Goal: Task Accomplishment & Management: Manage account settings

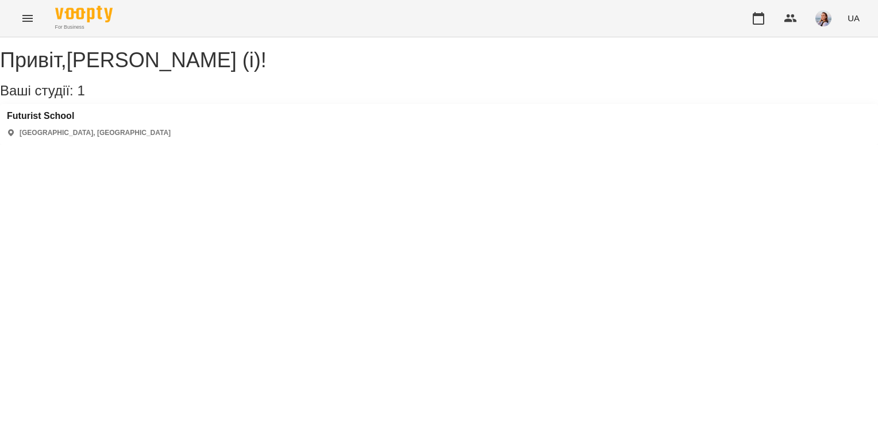
click at [28, 20] on icon "Menu" at bounding box center [28, 18] width 14 height 14
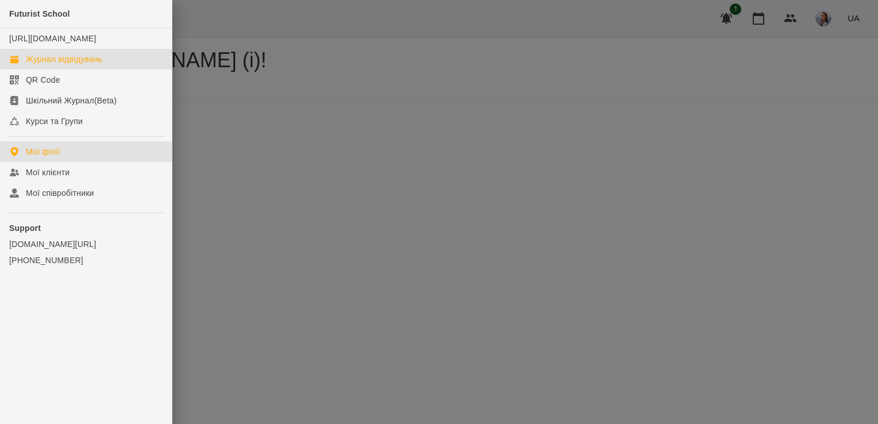
click at [98, 65] on div "Журнал відвідувань" at bounding box center [64, 58] width 76 height 11
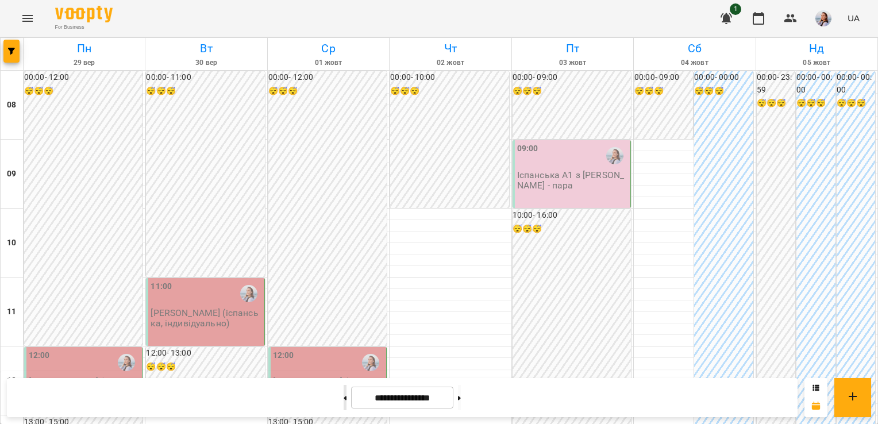
click at [344, 398] on icon at bounding box center [345, 398] width 3 height 4
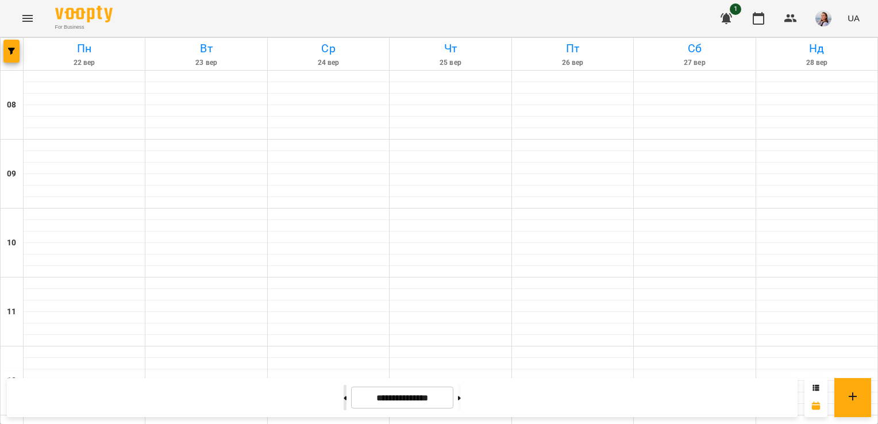
click at [344, 398] on icon at bounding box center [345, 398] width 3 height 4
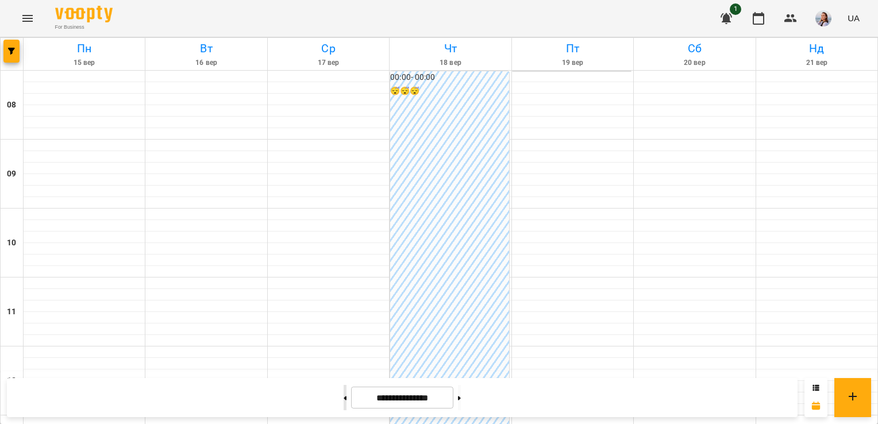
click at [344, 398] on icon at bounding box center [345, 398] width 3 height 4
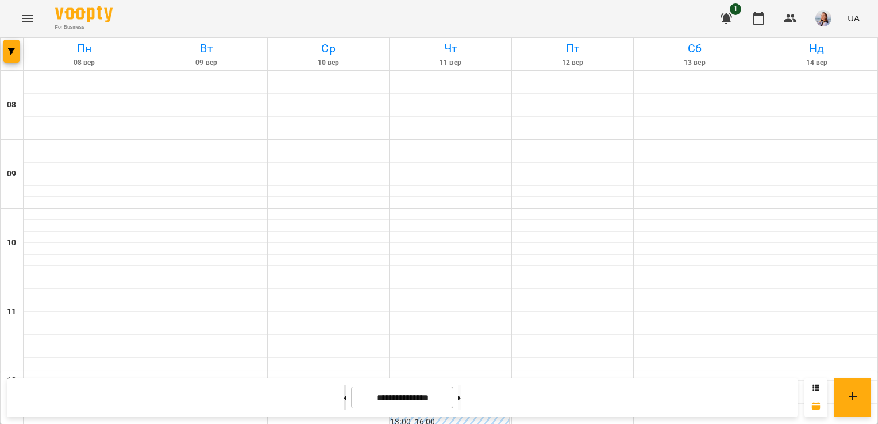
click at [344, 398] on icon at bounding box center [345, 398] width 3 height 4
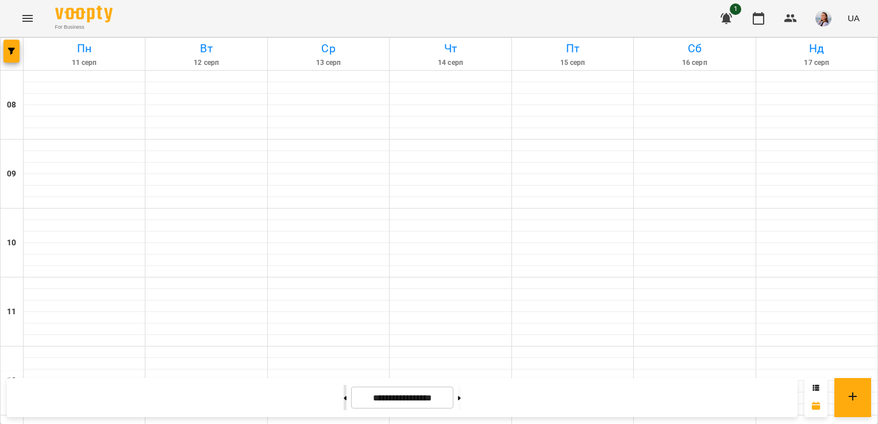
click at [344, 398] on icon at bounding box center [345, 398] width 3 height 4
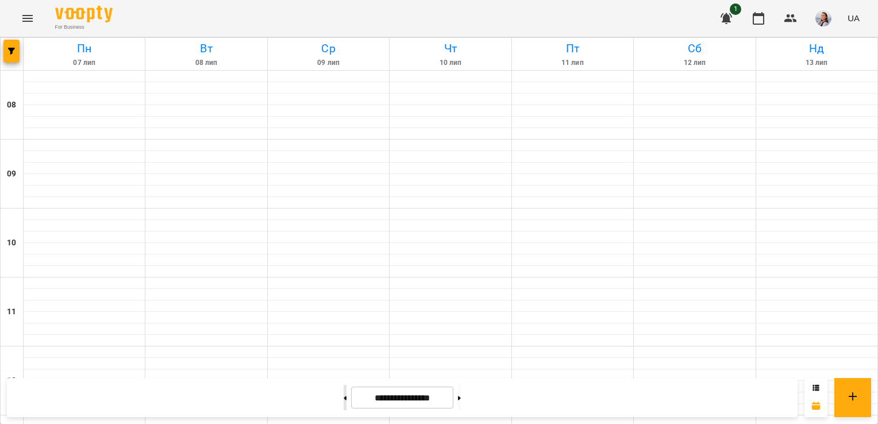
click at [344, 398] on icon at bounding box center [345, 398] width 3 height 4
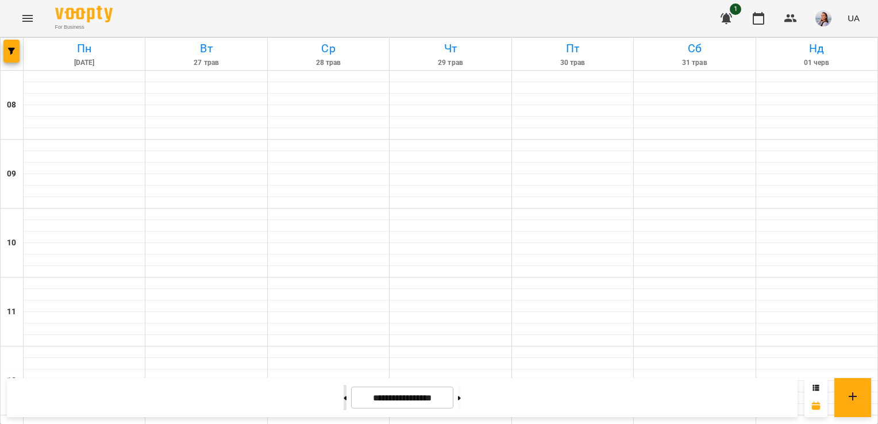
click at [344, 398] on icon at bounding box center [345, 398] width 3 height 4
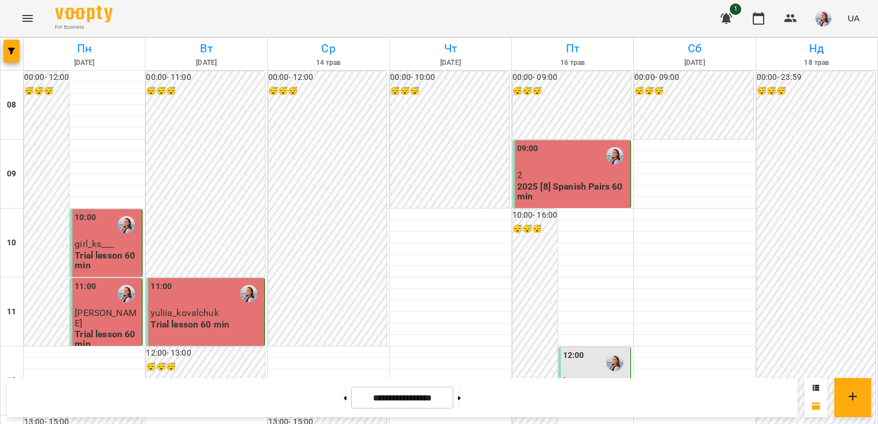
scroll to position [517, 0]
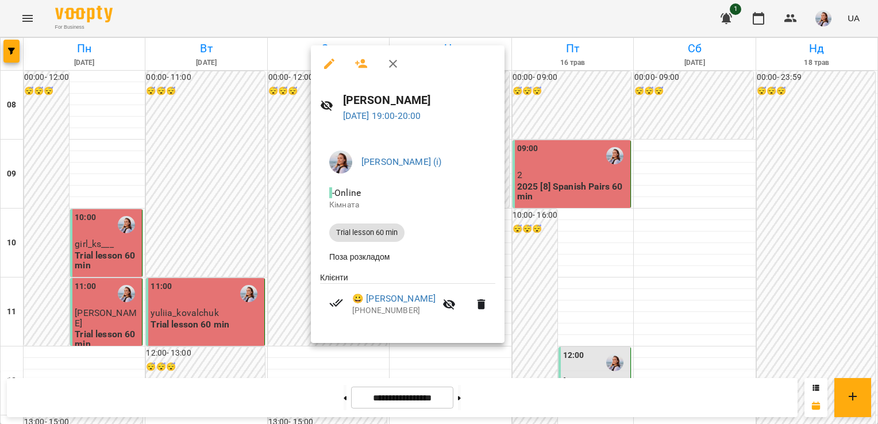
drag, startPoint x: 598, startPoint y: 123, endPoint x: 580, endPoint y: 148, distance: 30.8
click at [598, 123] on div at bounding box center [439, 212] width 878 height 424
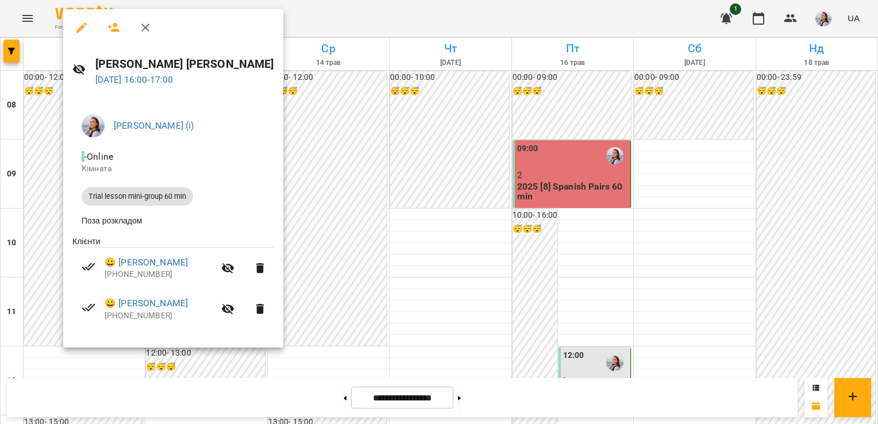
drag, startPoint x: 438, startPoint y: 107, endPoint x: 296, endPoint y: 225, distance: 184.0
click at [438, 107] on div at bounding box center [439, 212] width 878 height 424
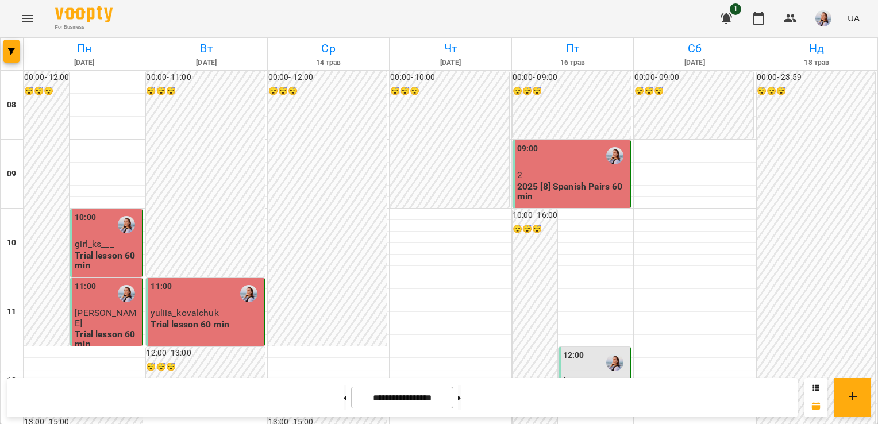
scroll to position [402, 0]
click at [344, 394] on button at bounding box center [345, 397] width 3 height 25
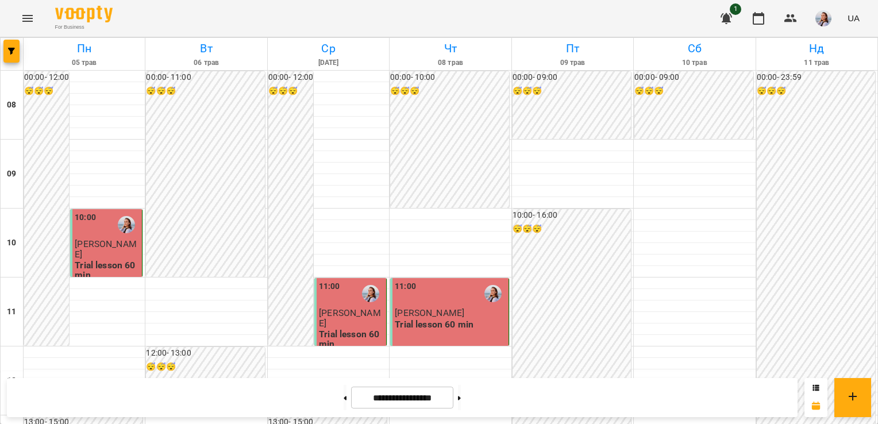
scroll to position [617, 0]
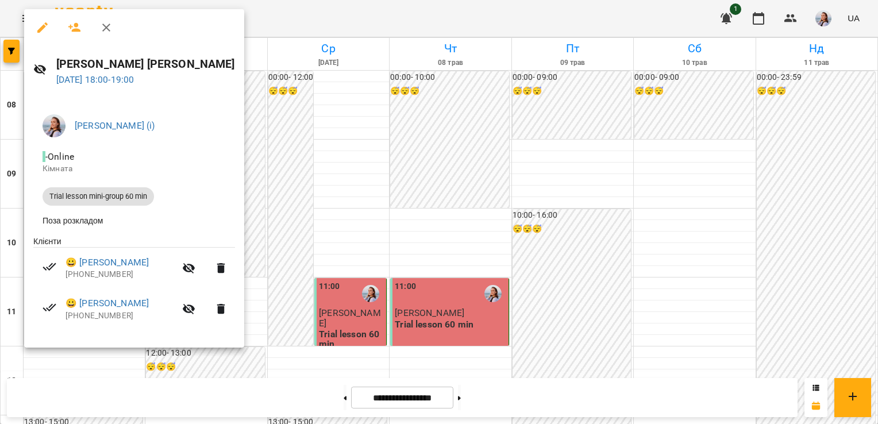
click at [322, 131] on div at bounding box center [439, 212] width 878 height 424
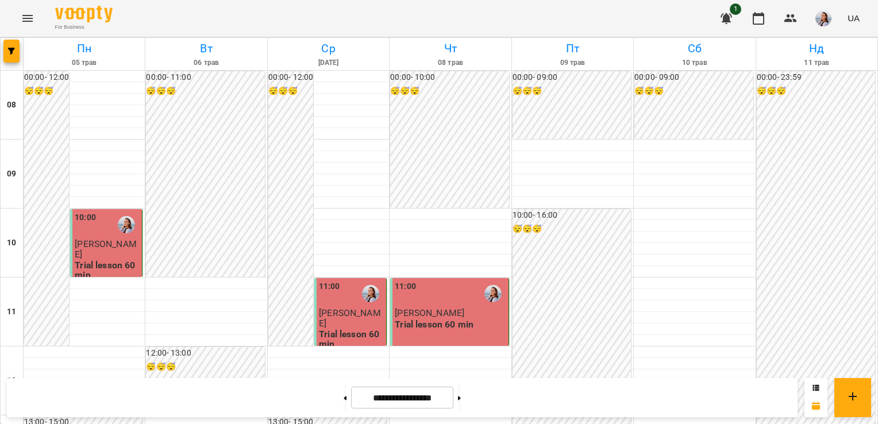
scroll to position [575, 0]
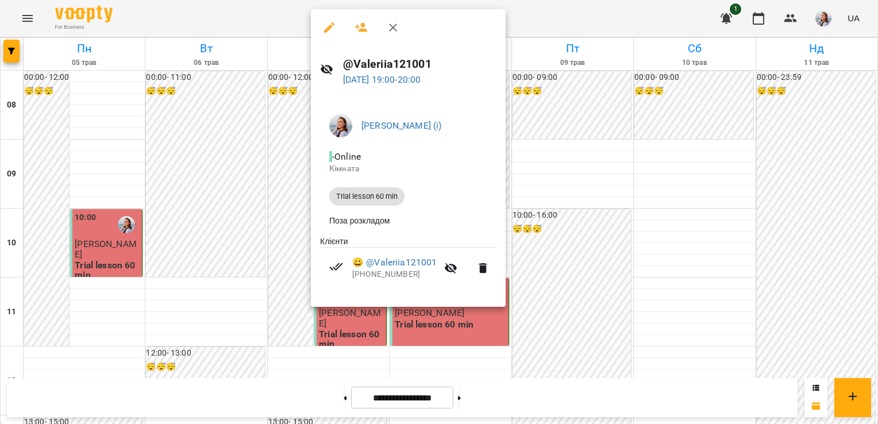
click at [642, 276] on div at bounding box center [439, 212] width 878 height 424
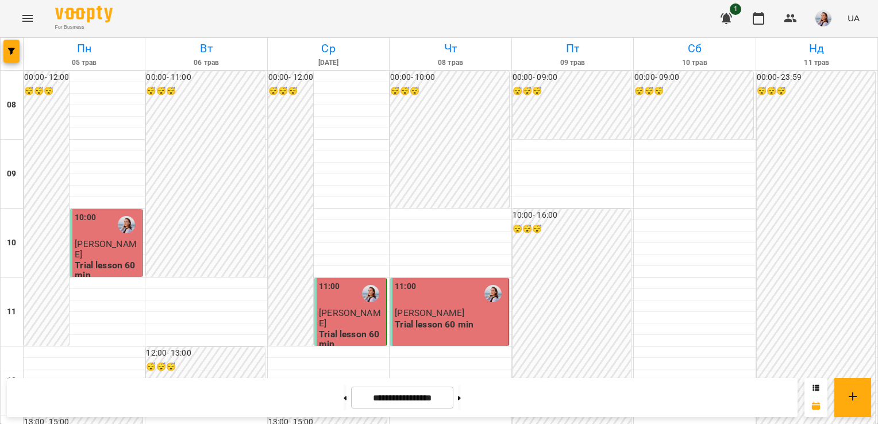
scroll to position [689, 0]
click at [461, 401] on button at bounding box center [459, 397] width 3 height 25
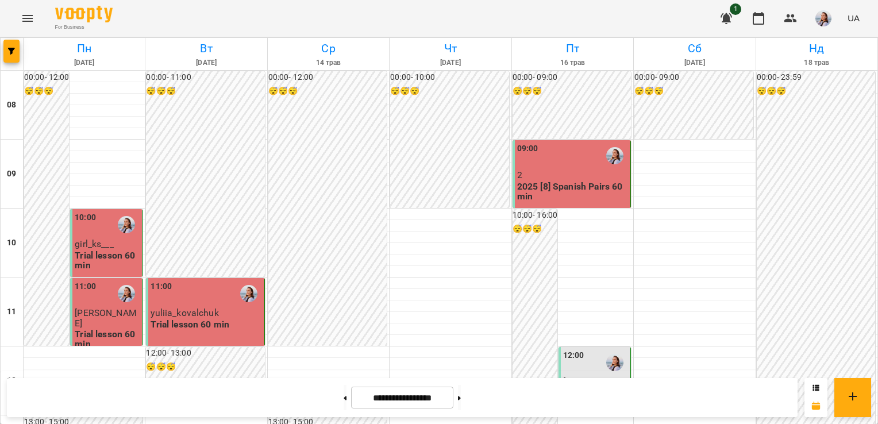
scroll to position [517, 0]
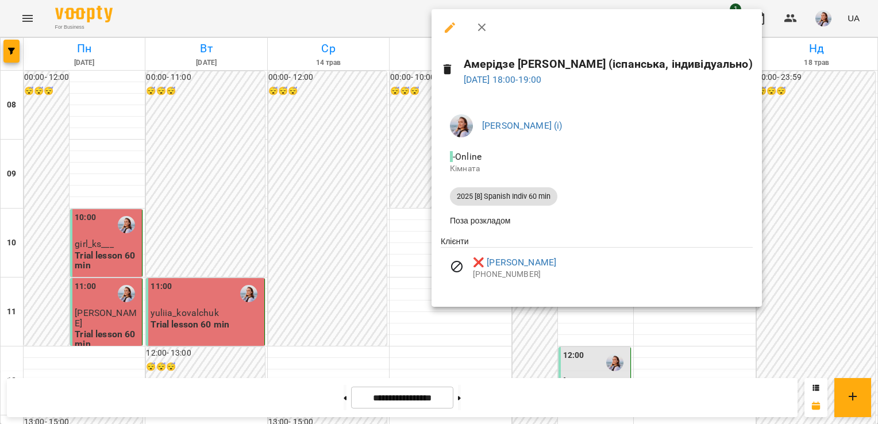
click at [566, 360] on div at bounding box center [439, 212] width 878 height 424
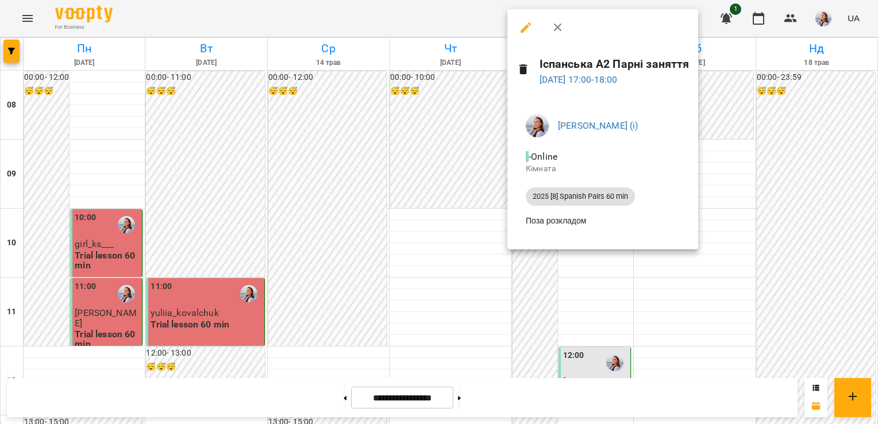
click at [488, 310] on div at bounding box center [439, 212] width 878 height 424
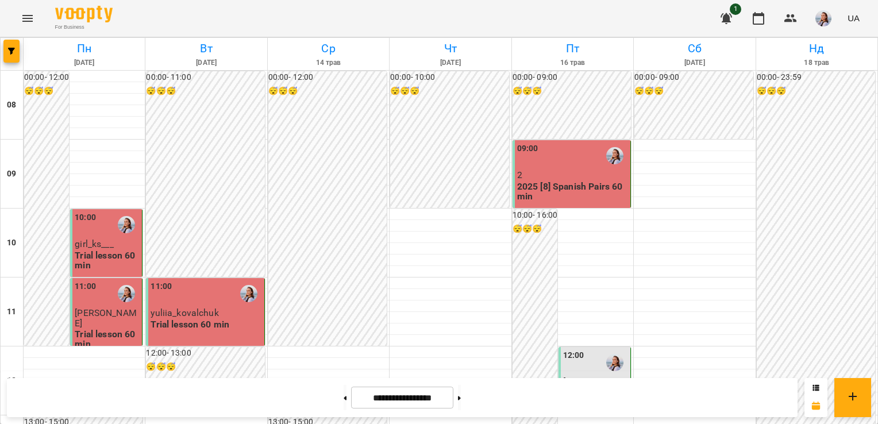
scroll to position [115, 0]
click at [113, 239] on p "girl_ks___" at bounding box center [107, 244] width 65 height 10
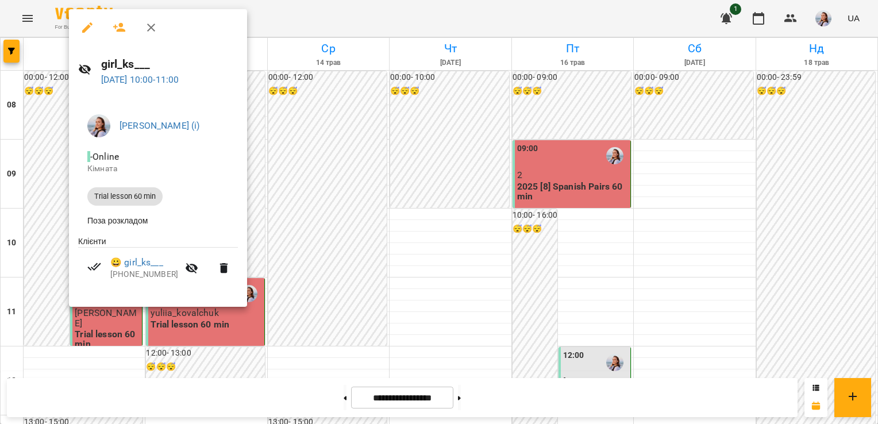
click at [432, 226] on div at bounding box center [439, 212] width 878 height 424
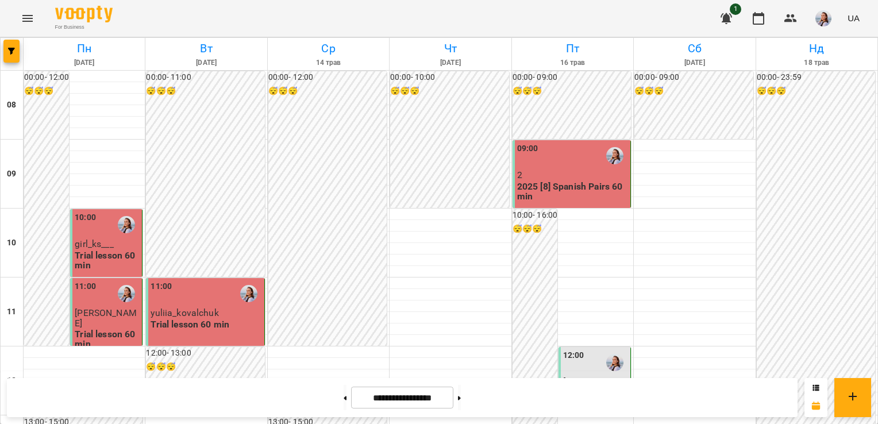
scroll to position [632, 0]
click at [461, 394] on button at bounding box center [459, 397] width 3 height 25
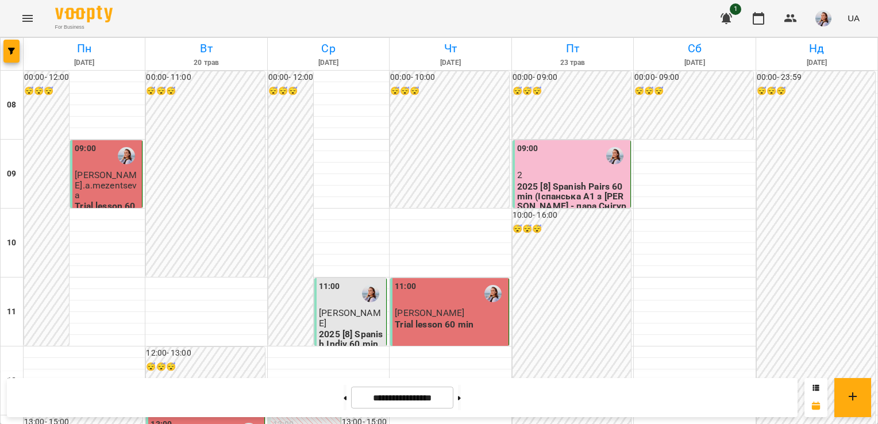
scroll to position [402, 0]
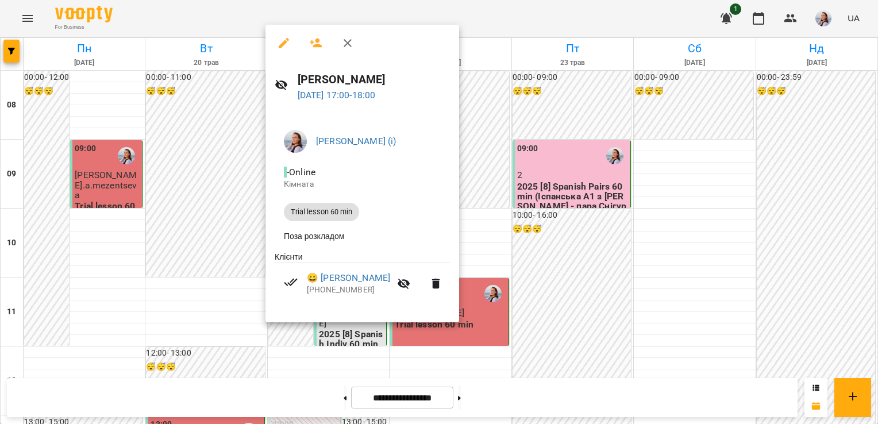
drag, startPoint x: 614, startPoint y: 107, endPoint x: 602, endPoint y: 164, distance: 58.1
click at [614, 107] on div at bounding box center [439, 212] width 878 height 424
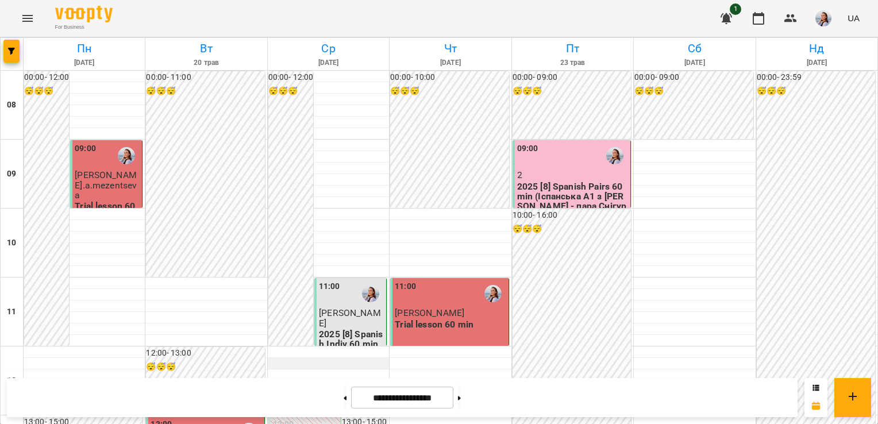
scroll to position [0, 0]
click at [344, 394] on button at bounding box center [345, 397] width 3 height 25
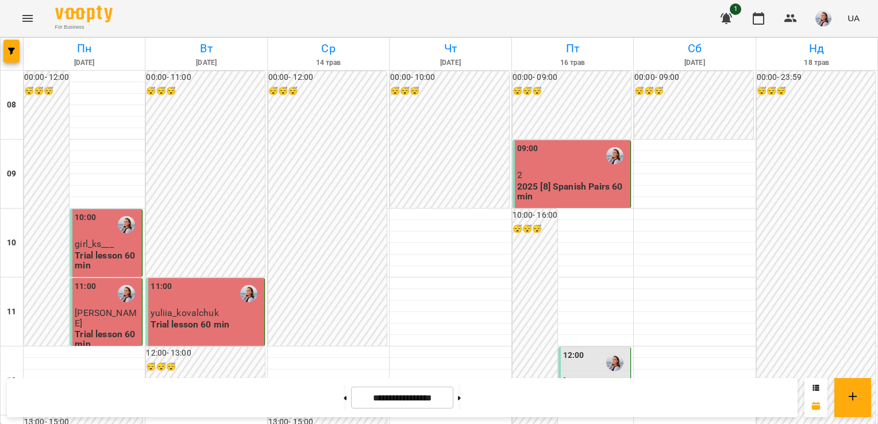
scroll to position [517, 0]
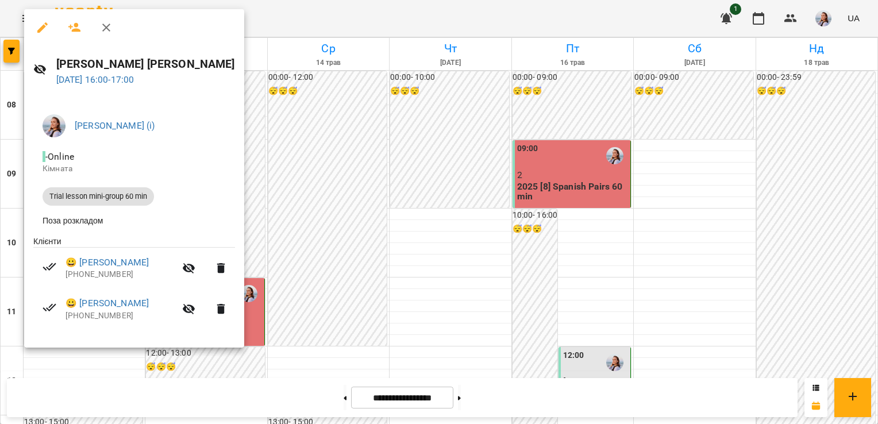
click at [486, 8] on div at bounding box center [439, 212] width 878 height 424
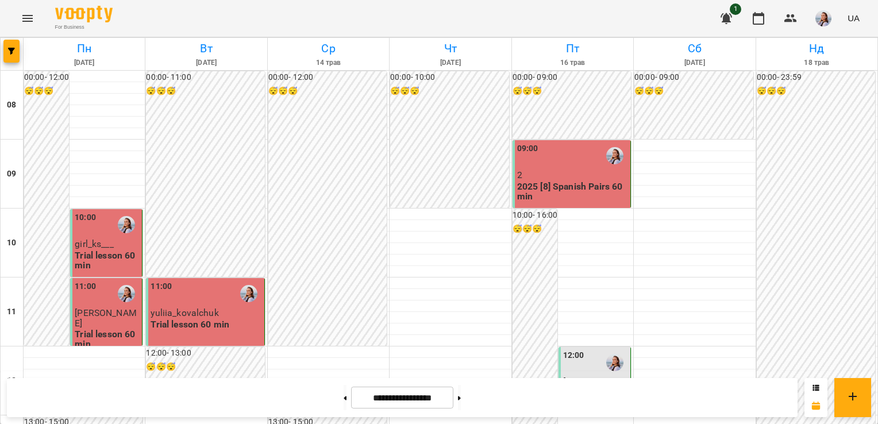
scroll to position [502, 0]
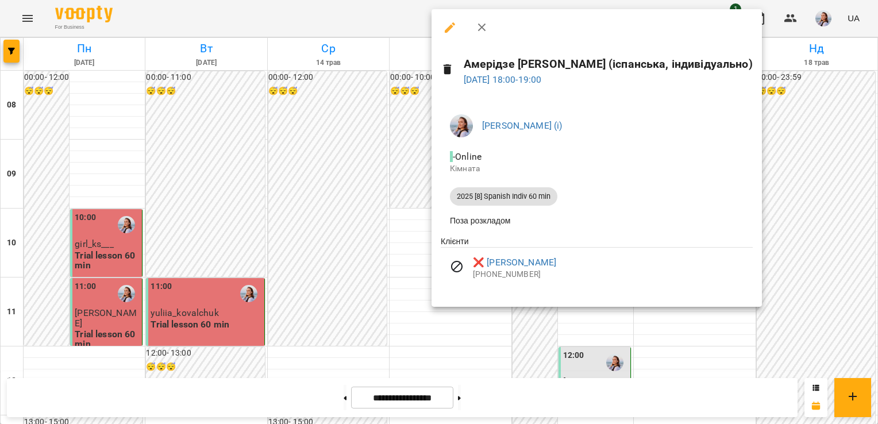
click at [616, 362] on div at bounding box center [439, 212] width 878 height 424
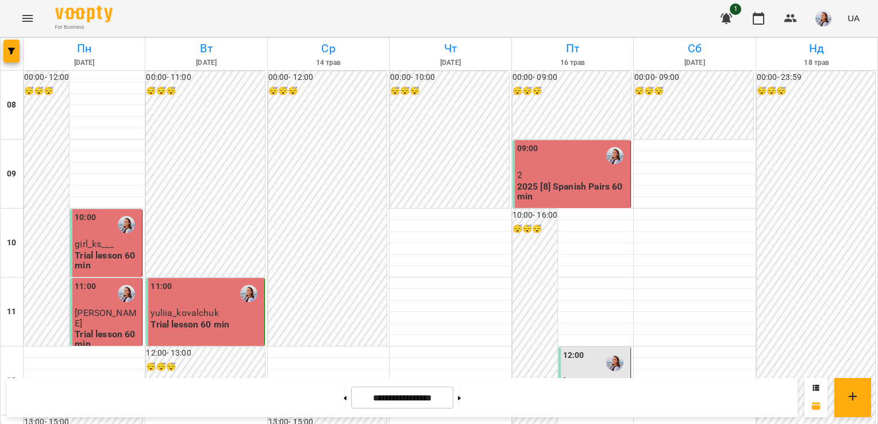
scroll to position [460, 0]
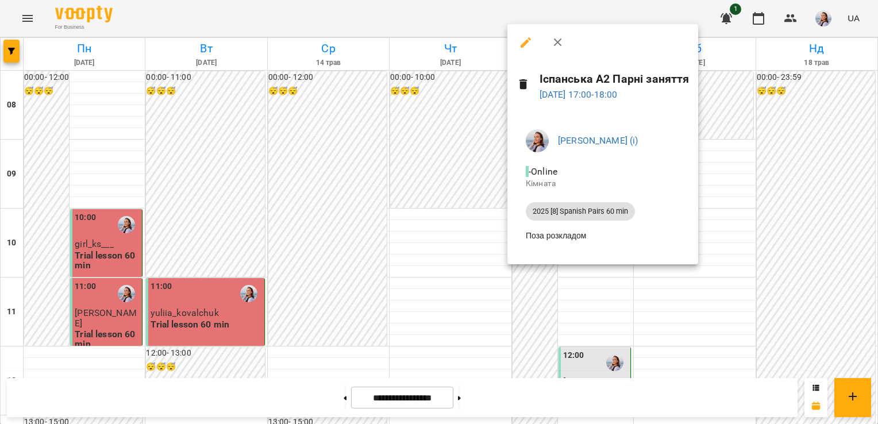
drag, startPoint x: 735, startPoint y: 149, endPoint x: 581, endPoint y: 378, distance: 276.0
click at [735, 149] on div at bounding box center [439, 212] width 878 height 424
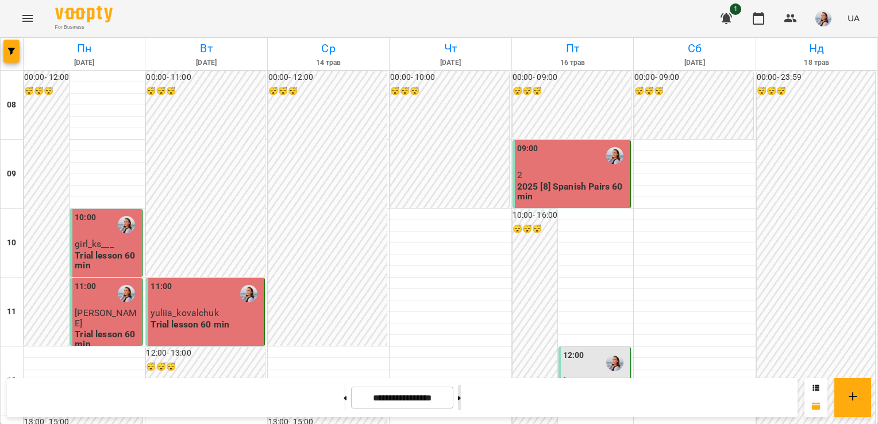
click at [461, 399] on button at bounding box center [459, 397] width 3 height 25
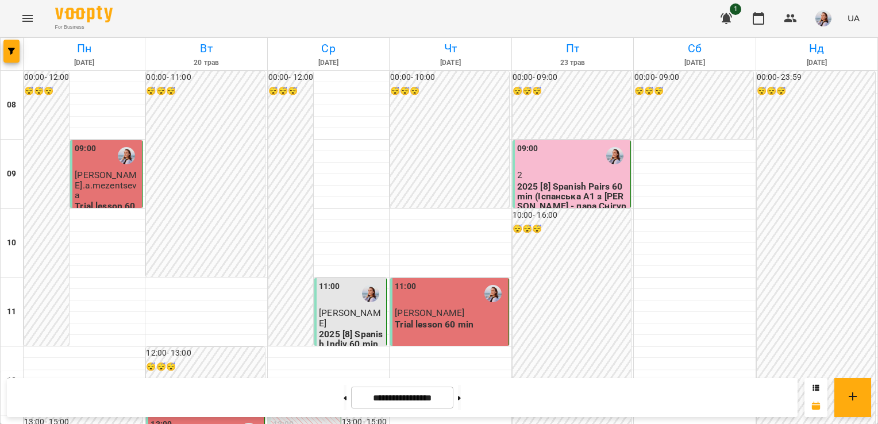
scroll to position [445, 0]
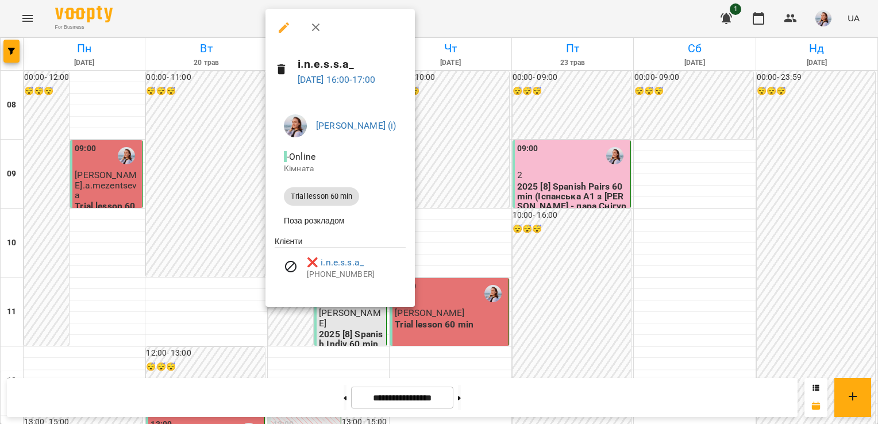
drag, startPoint x: 468, startPoint y: 171, endPoint x: 469, endPoint y: 199, distance: 27.6
click at [468, 171] on div at bounding box center [439, 212] width 878 height 424
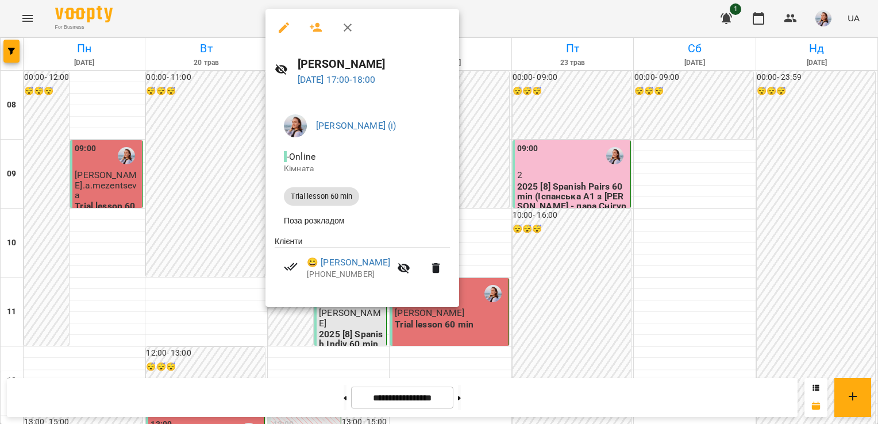
click at [502, 247] on div at bounding box center [439, 212] width 878 height 424
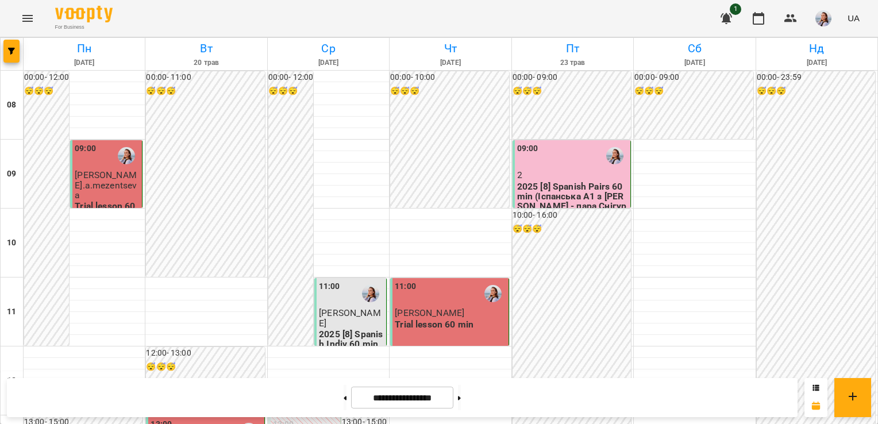
scroll to position [157, 0]
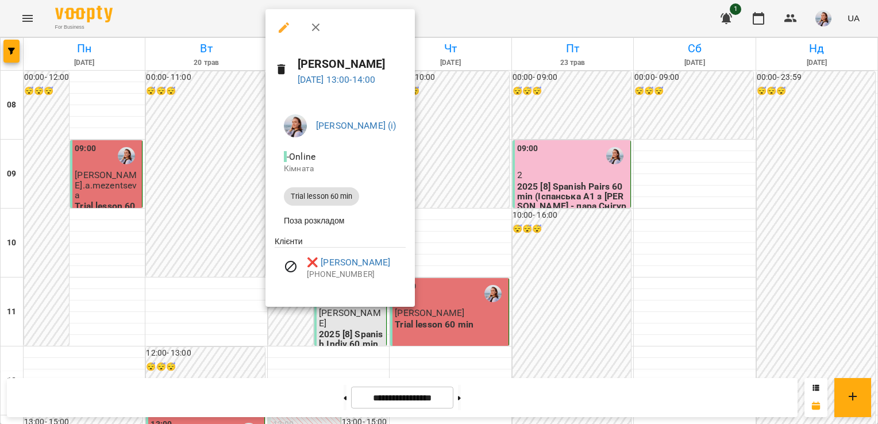
click at [512, 302] on div at bounding box center [439, 212] width 878 height 424
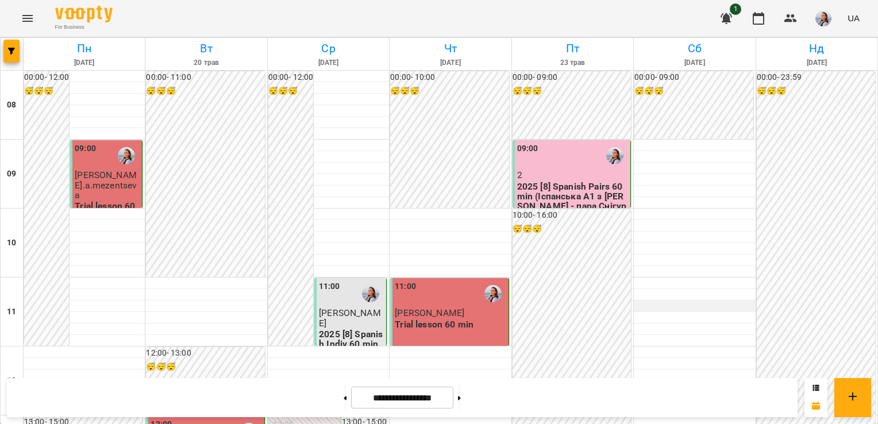
scroll to position [0, 0]
click at [461, 398] on button at bounding box center [459, 397] width 3 height 25
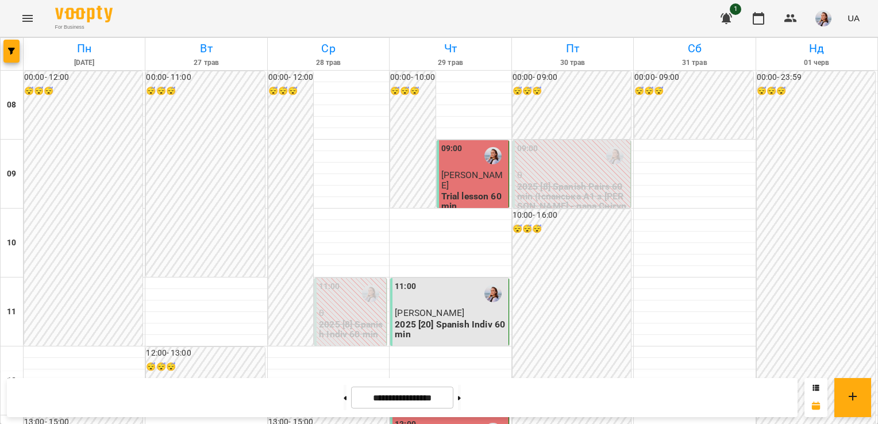
click at [358, 316] on p "0" at bounding box center [351, 313] width 65 height 10
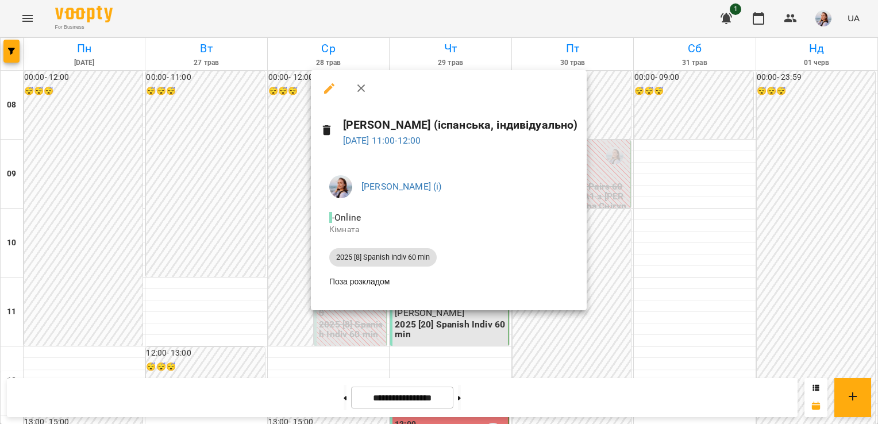
click at [687, 244] on div at bounding box center [439, 212] width 878 height 424
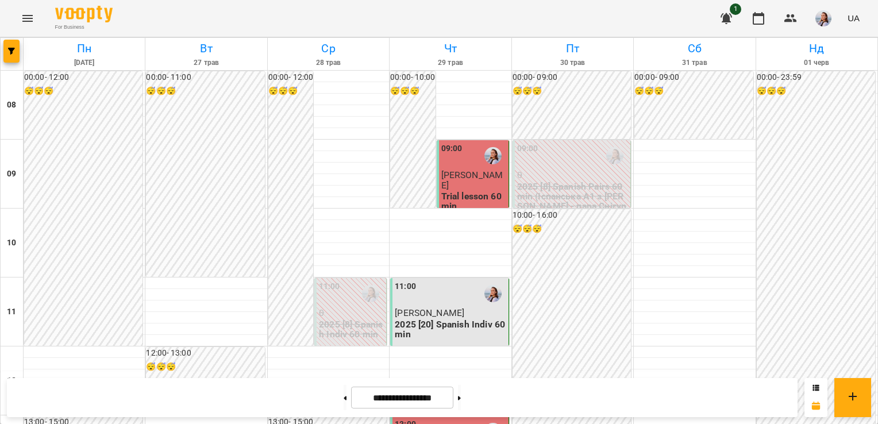
click at [573, 175] on p "0" at bounding box center [572, 175] width 111 height 10
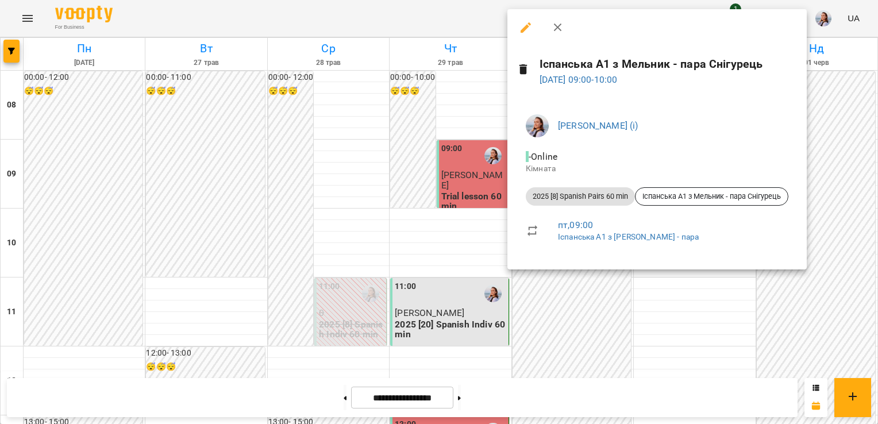
click at [648, 315] on div at bounding box center [439, 212] width 878 height 424
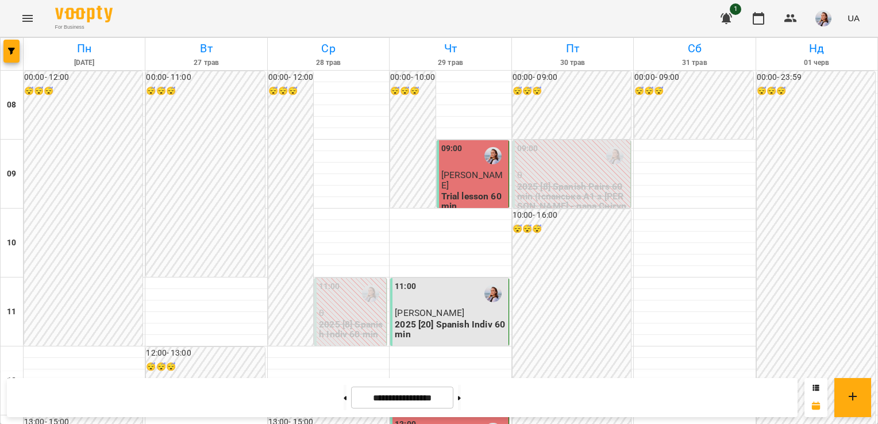
scroll to position [230, 0]
click at [461, 402] on button at bounding box center [459, 397] width 3 height 25
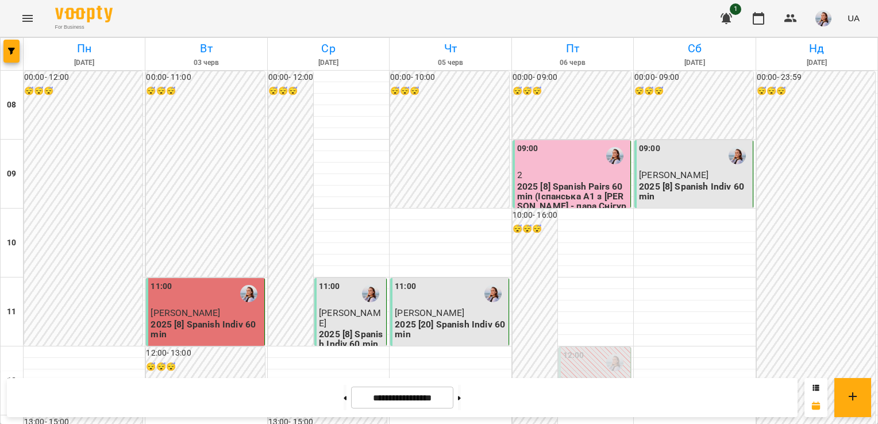
scroll to position [732, 0]
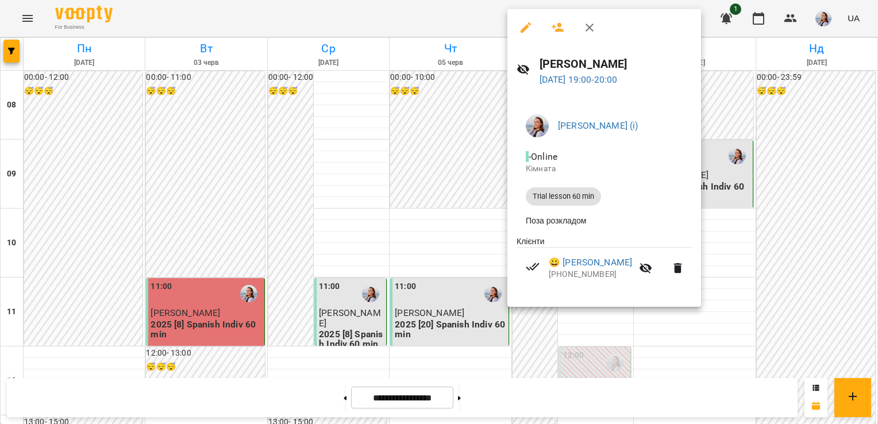
click at [810, 192] on div at bounding box center [439, 212] width 878 height 424
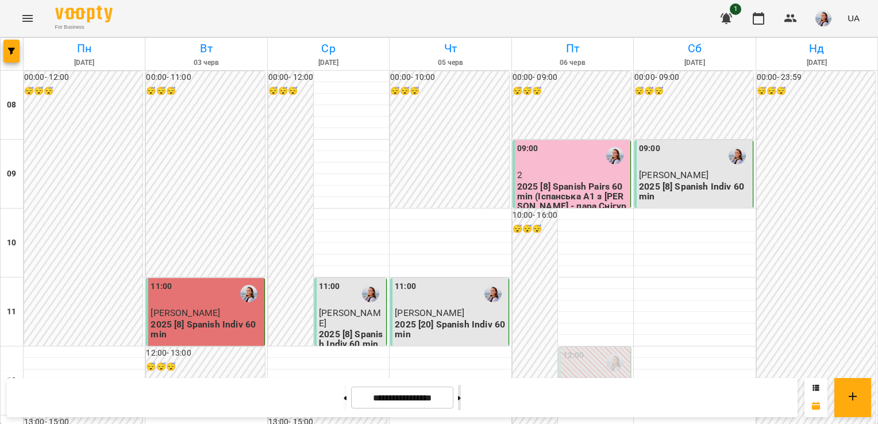
click at [461, 394] on button at bounding box center [459, 397] width 3 height 25
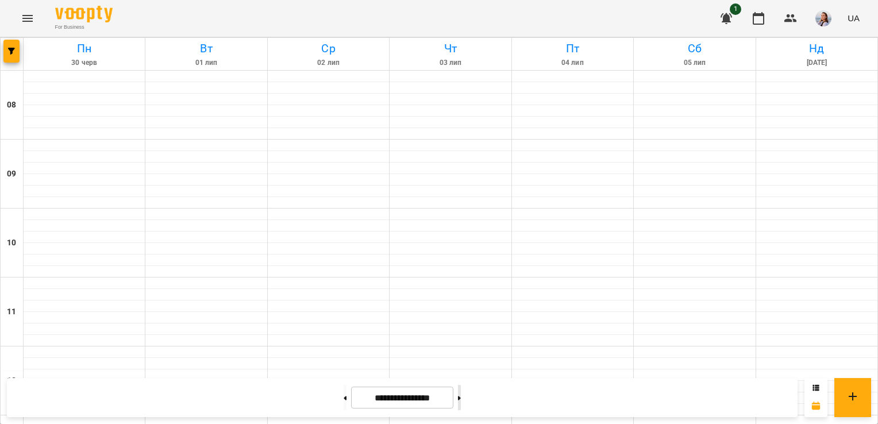
click at [461, 395] on button at bounding box center [459, 397] width 3 height 25
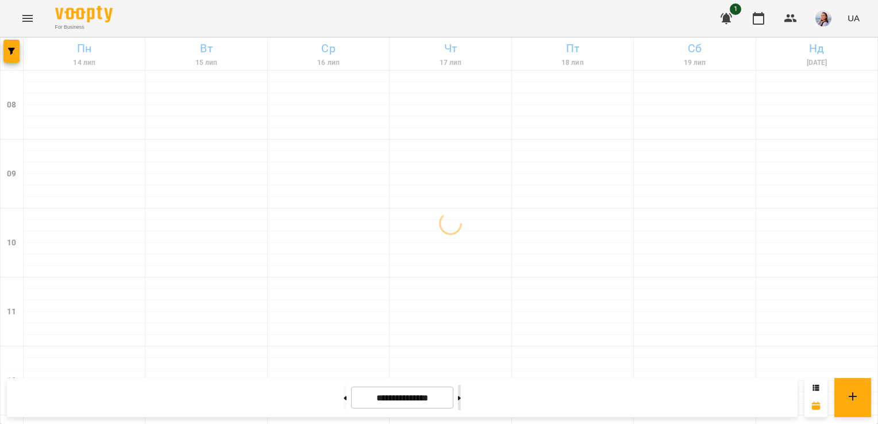
click at [461, 395] on button at bounding box center [459, 397] width 3 height 25
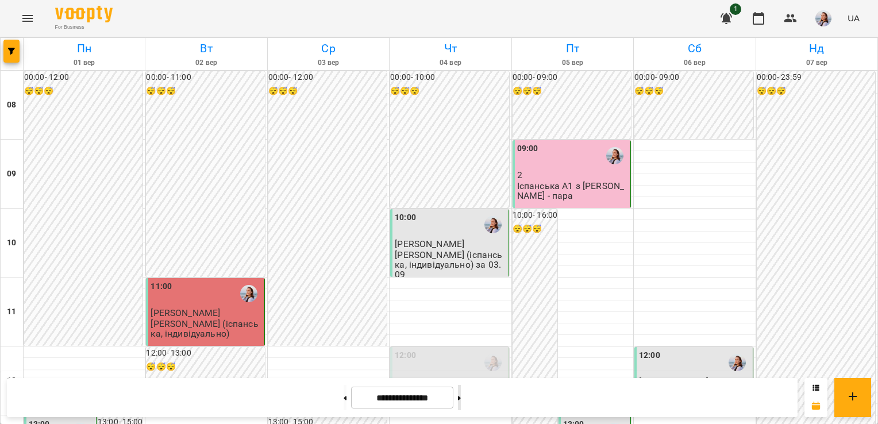
click at [461, 399] on button at bounding box center [459, 397] width 3 height 25
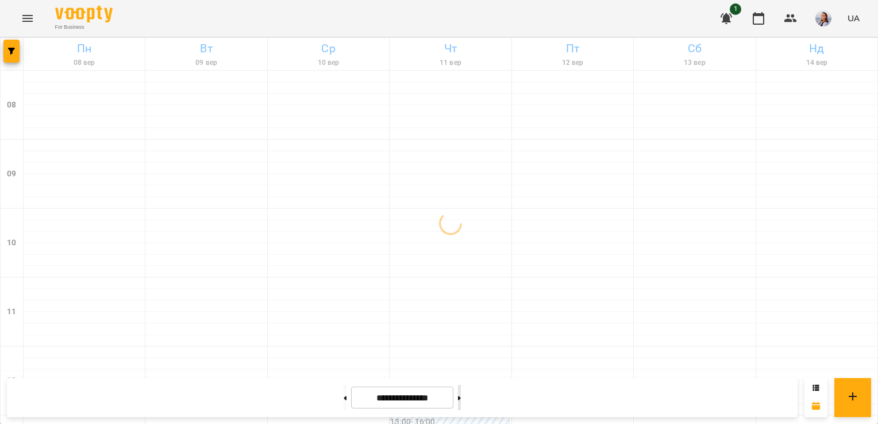
click at [461, 398] on icon at bounding box center [459, 398] width 3 height 4
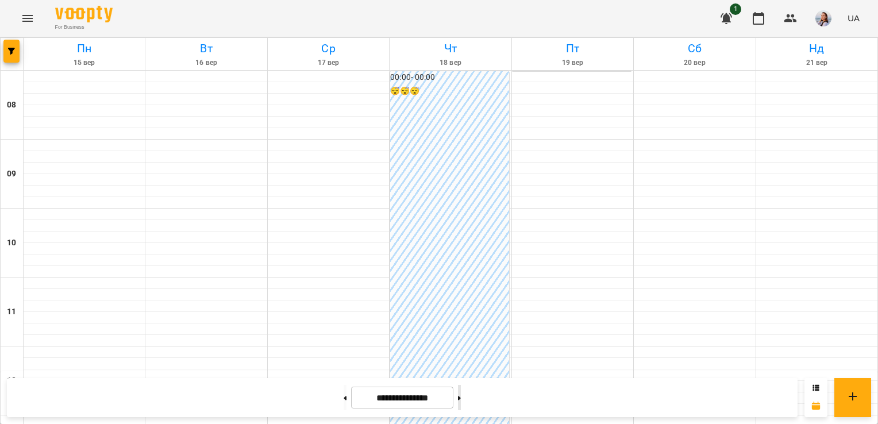
type input "**********"
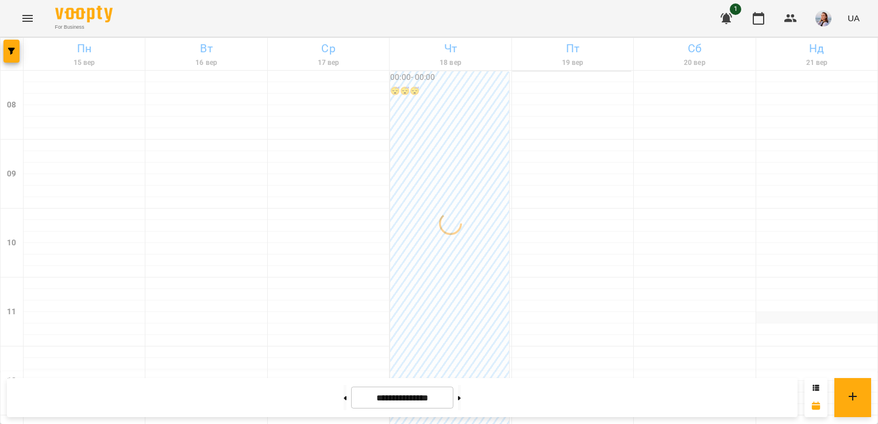
scroll to position [0, 0]
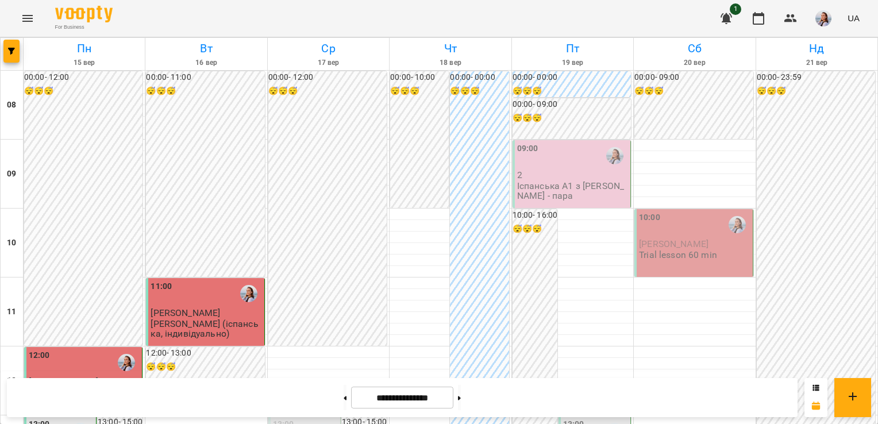
click at [679, 245] on span "[PERSON_NAME]" at bounding box center [674, 243] width 70 height 11
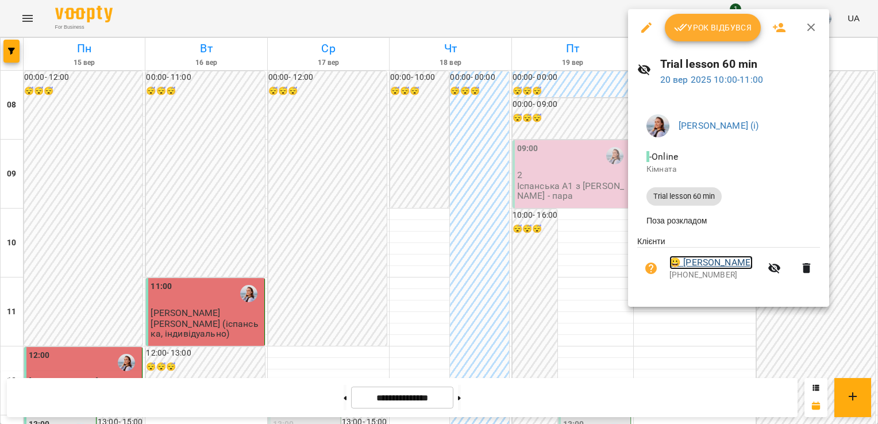
click at [750, 263] on link "😀 [PERSON_NAME]" at bounding box center [710, 263] width 83 height 14
